Goal: Register for event/course

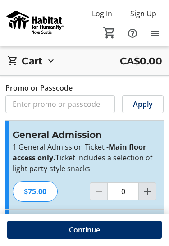
click at [149, 193] on mat-icon "Increment by one" at bounding box center [147, 191] width 11 height 11
click at [152, 187] on mat-icon "Increment by one" at bounding box center [147, 191] width 11 height 11
type input "2"
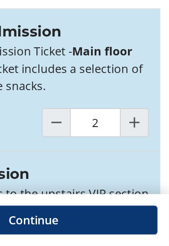
click at [91, 219] on span at bounding box center [84, 230] width 155 height 22
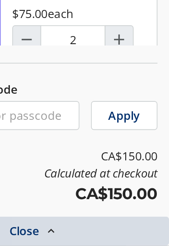
click at [47, 226] on span at bounding box center [84, 237] width 169 height 22
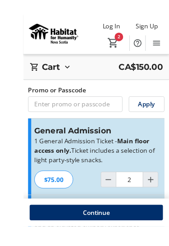
scroll to position [56, 0]
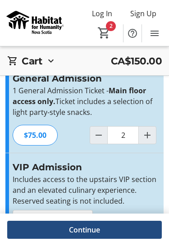
click at [105, 233] on span at bounding box center [84, 230] width 155 height 22
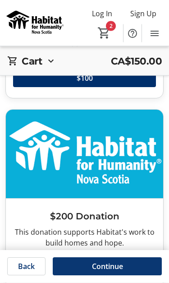
scroll to position [784, 0]
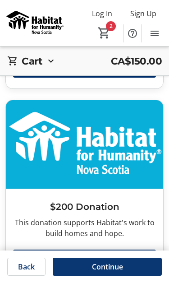
click at [118, 246] on span "Continue" at bounding box center [107, 266] width 31 height 11
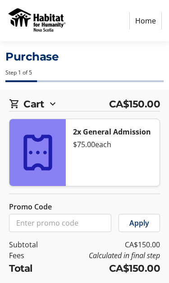
select select "CA"
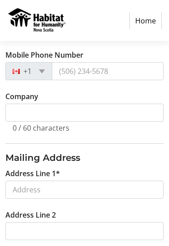
scroll to position [293, 0]
